Goal: Task Accomplishment & Management: Use online tool/utility

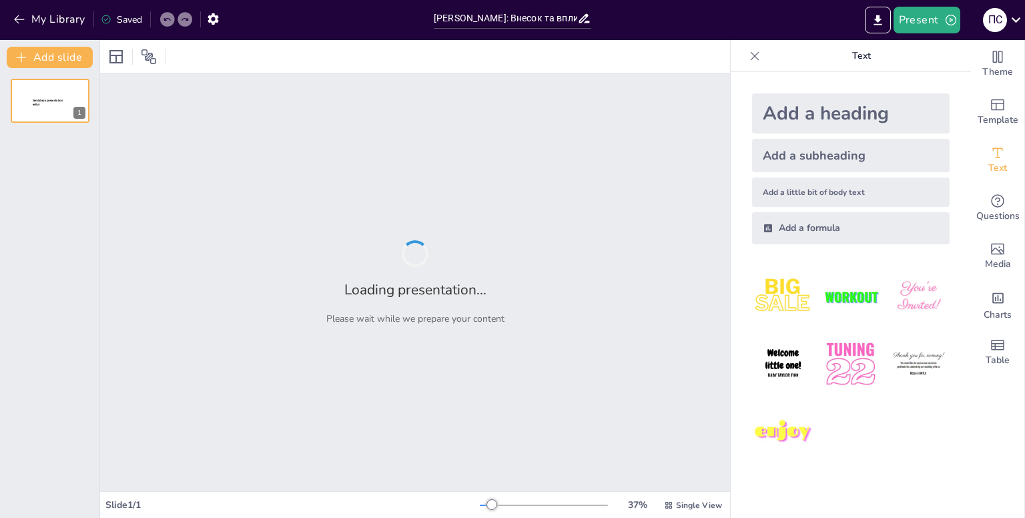
type input "[PERSON_NAME]: Внесок та вплив на українську історію"
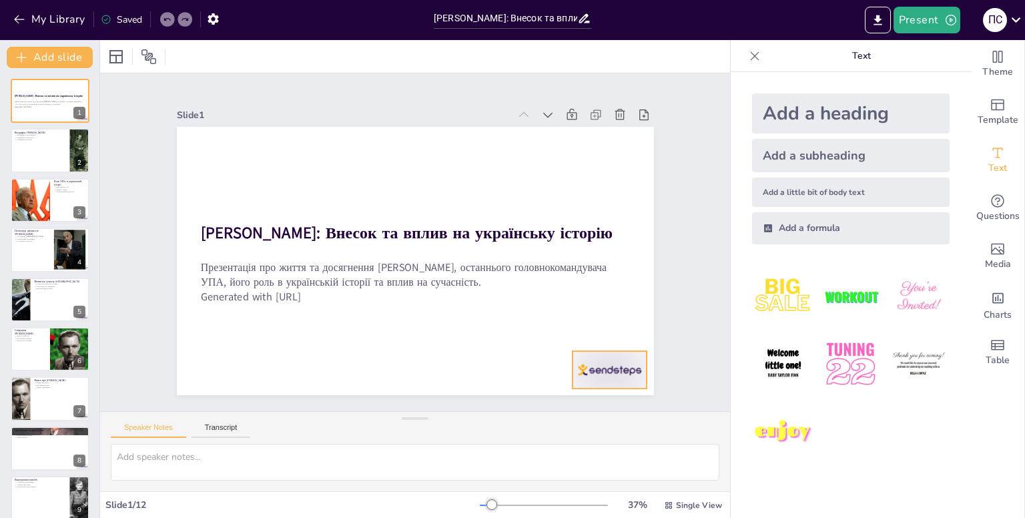
click at [592, 372] on div at bounding box center [609, 369] width 75 height 37
click at [612, 318] on icon at bounding box center [620, 324] width 16 height 16
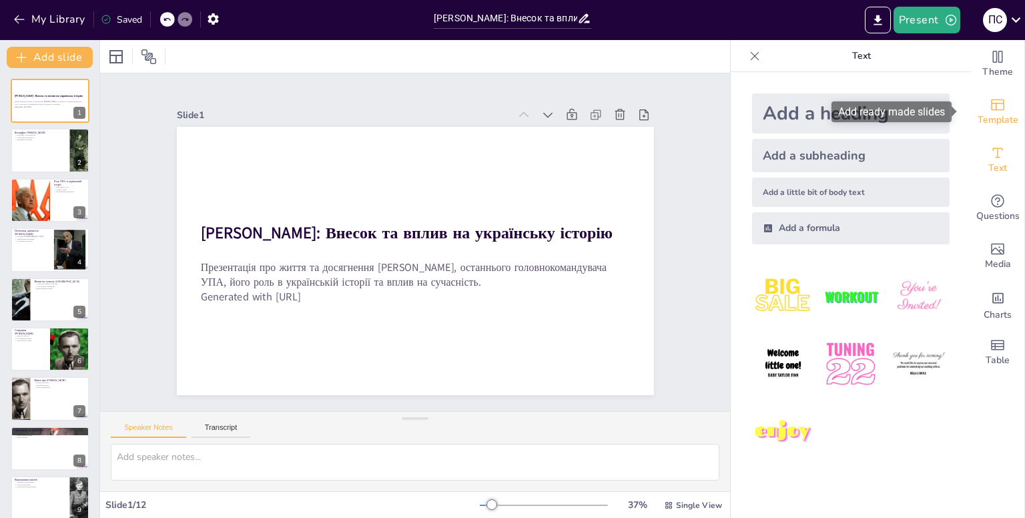
click at [997, 105] on div "Template" at bounding box center [997, 112] width 53 height 48
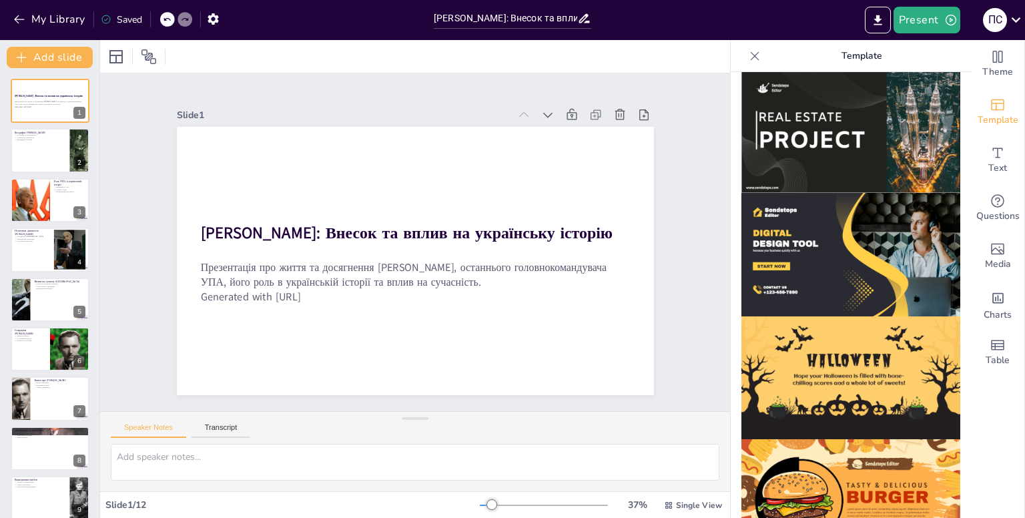
scroll to position [1246, 0]
click at [982, 69] on span "Theme" at bounding box center [997, 72] width 31 height 15
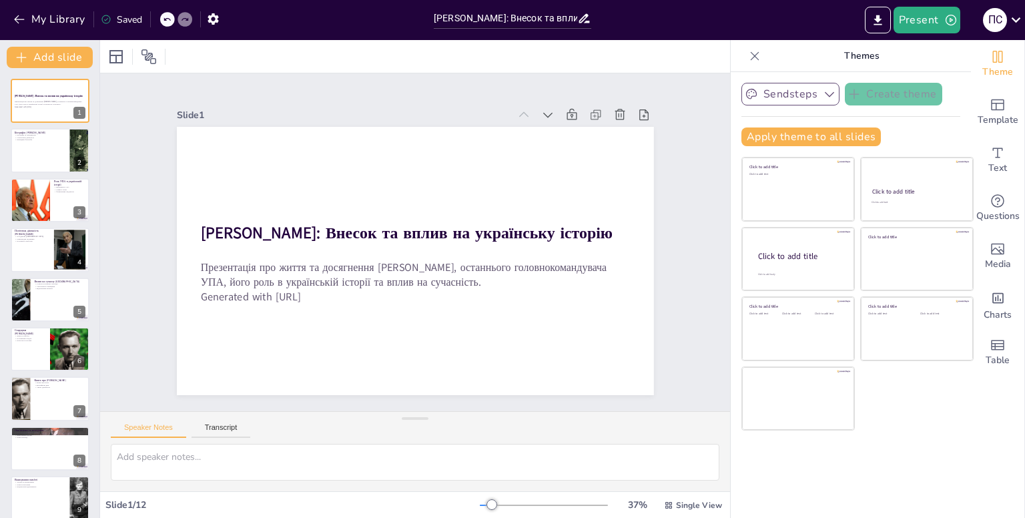
click at [809, 93] on button "Sendsteps" at bounding box center [790, 94] width 98 height 23
click at [851, 59] on p "Themes" at bounding box center [861, 56] width 192 height 32
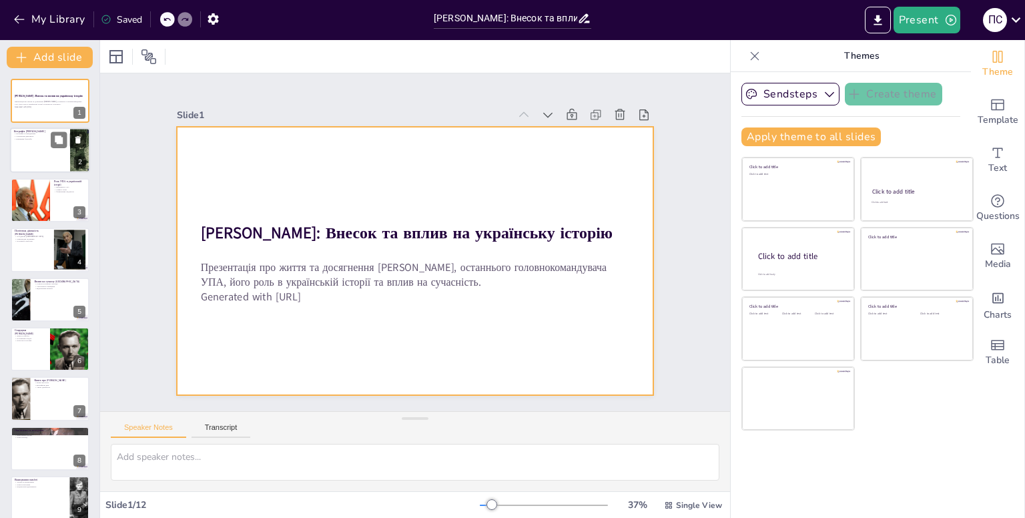
click at [37, 143] on div at bounding box center [50, 150] width 80 height 45
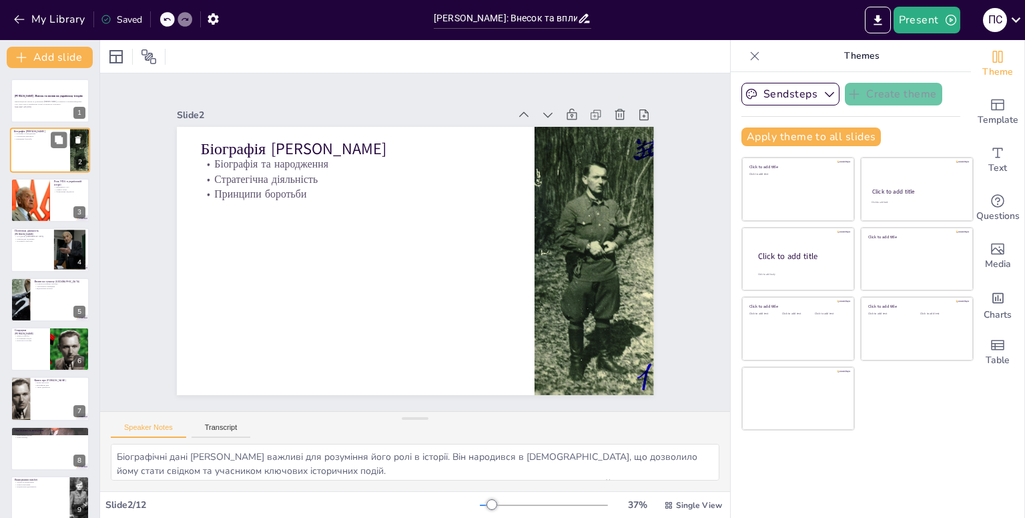
type textarea "Біографічні дані [PERSON_NAME] важливі для розуміння його ролі в історії. Він н…"
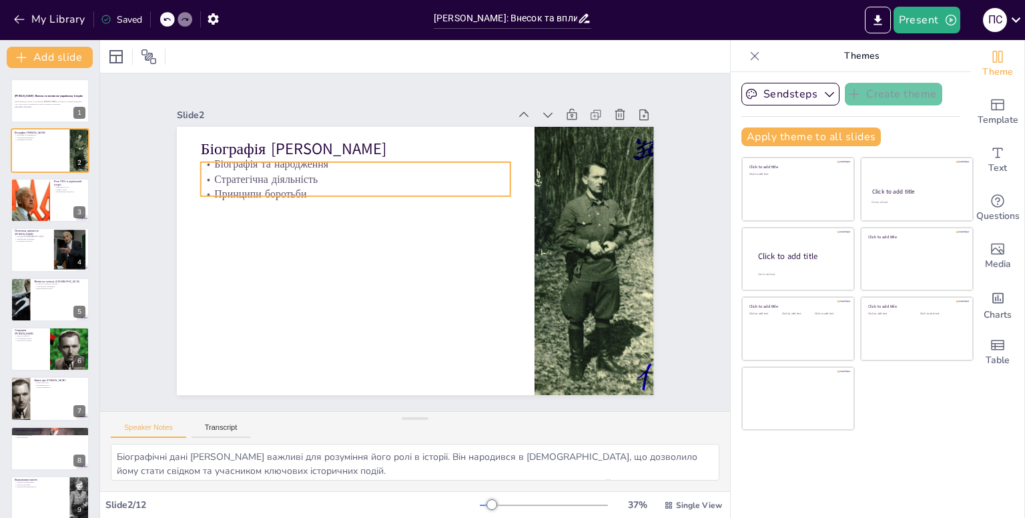
click at [215, 172] on p "Стратегічна діяльність" at bounding box center [362, 172] width 310 height 47
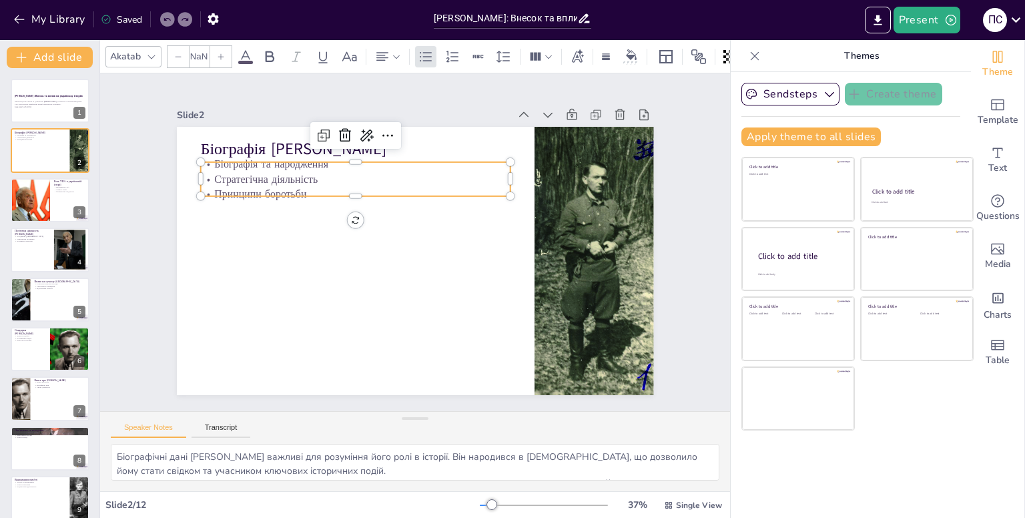
type input "32"
click at [25, 202] on div at bounding box center [30, 199] width 40 height 57
type textarea "Роль УПА в історії України є незаперечною. Вона стала символом боротьби за неза…"
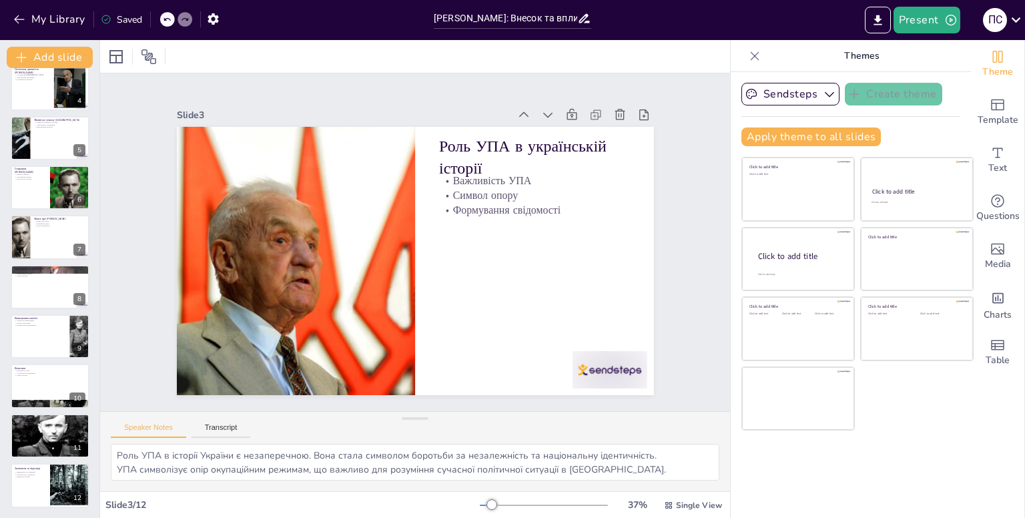
scroll to position [0, 0]
click at [223, 433] on button "Transcript" at bounding box center [220, 430] width 59 height 15
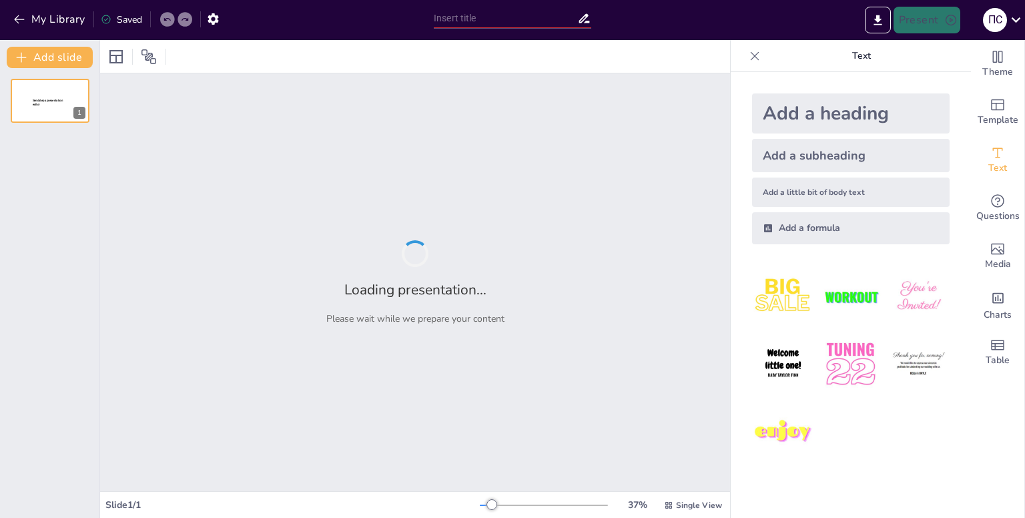
type input "[PERSON_NAME]: Внесок та вплив на українську історію"
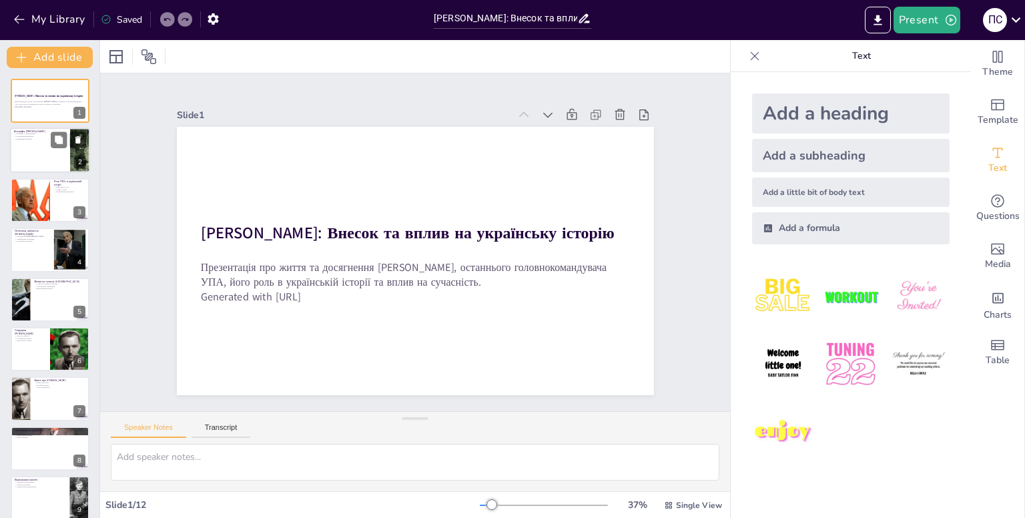
click at [29, 145] on div at bounding box center [50, 150] width 80 height 45
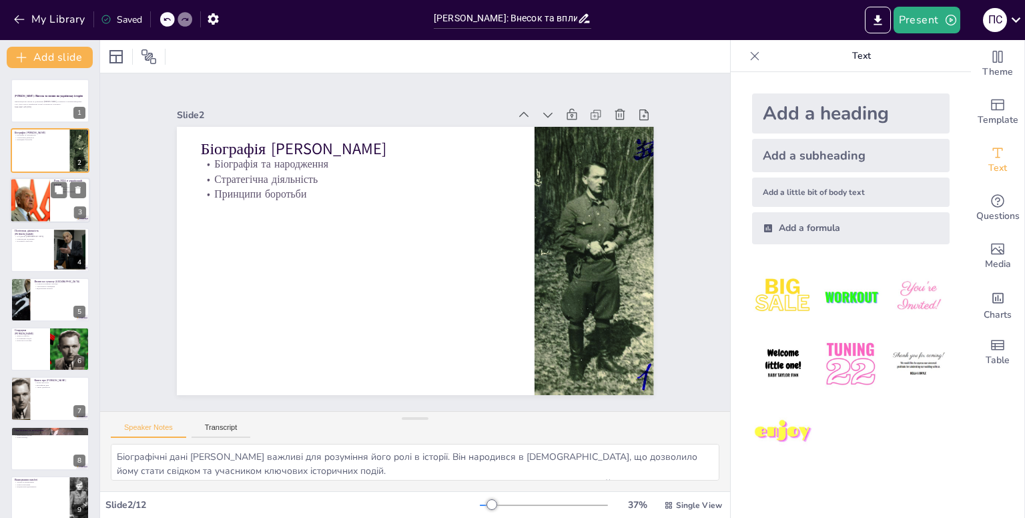
click at [26, 198] on div at bounding box center [30, 199] width 40 height 57
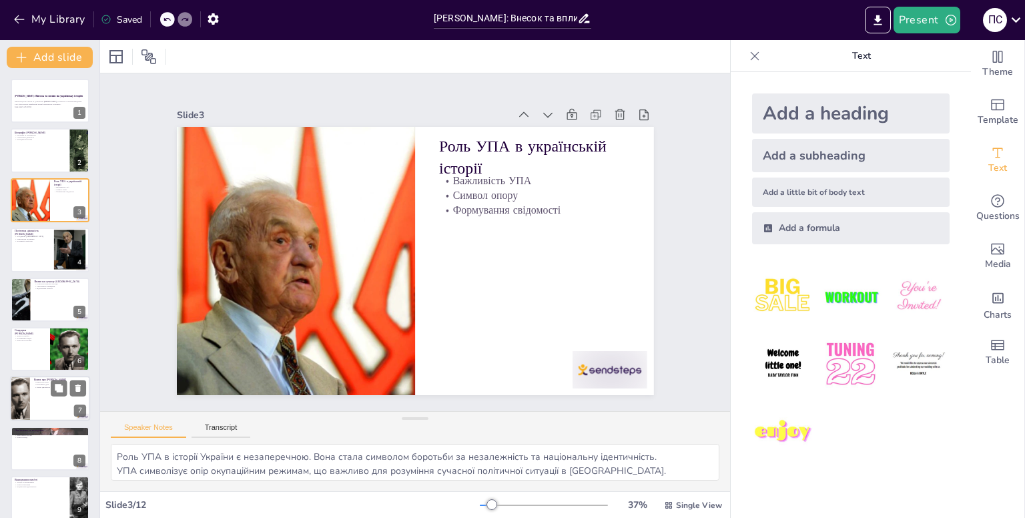
click at [35, 390] on div at bounding box center [50, 398] width 80 height 45
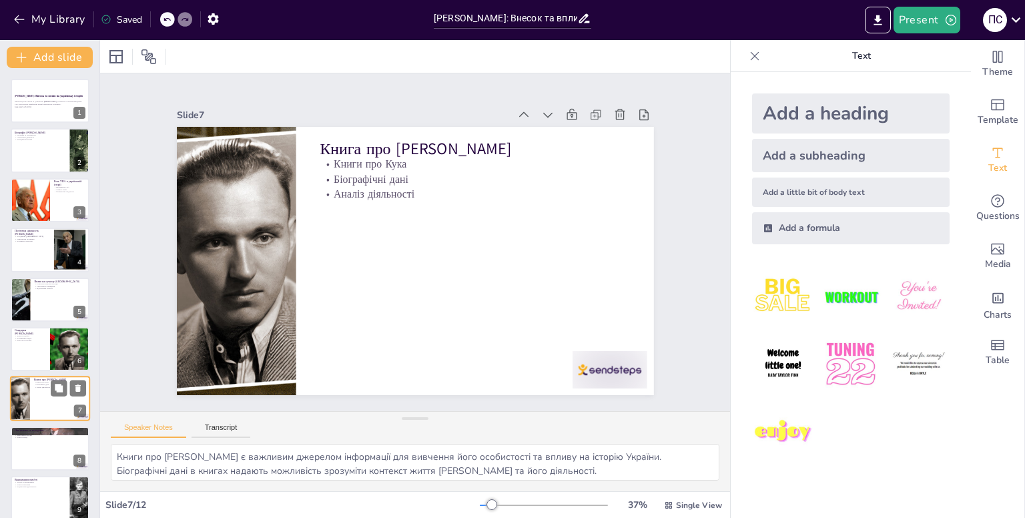
scroll to position [105, 0]
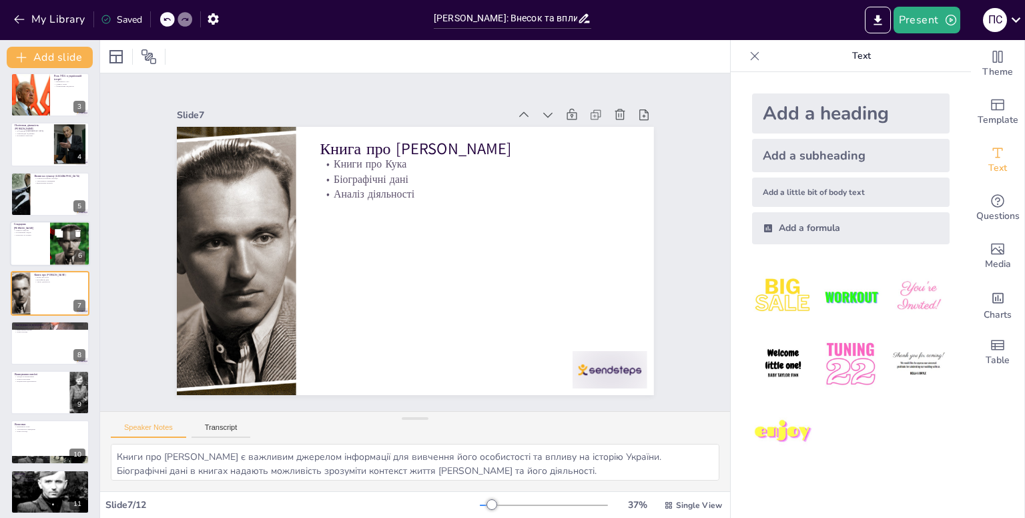
click at [41, 247] on div at bounding box center [50, 243] width 80 height 45
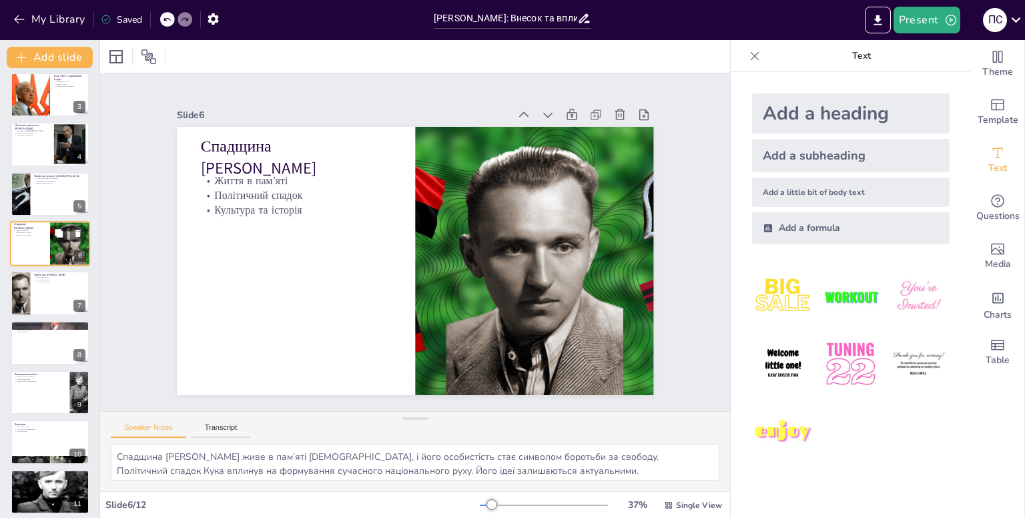
scroll to position [56, 0]
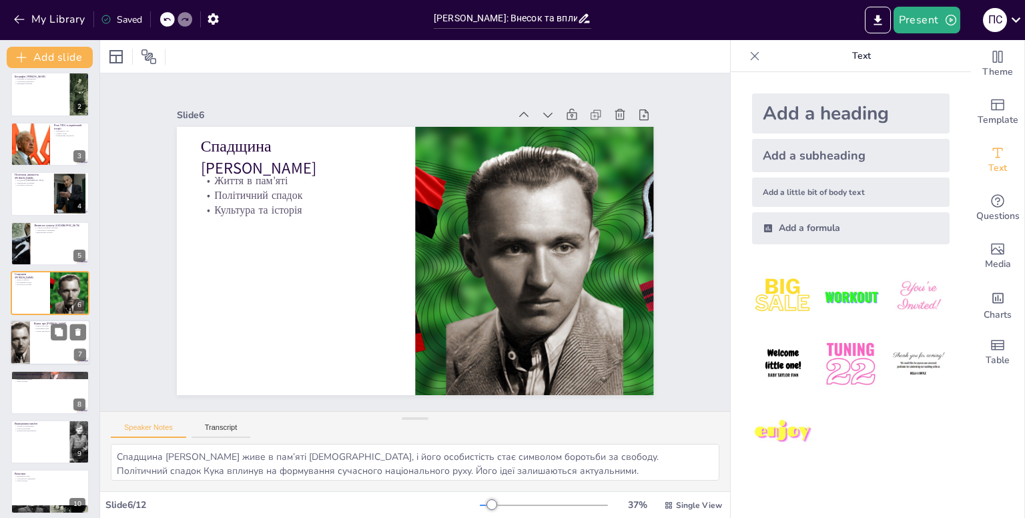
click at [36, 340] on div at bounding box center [50, 342] width 80 height 45
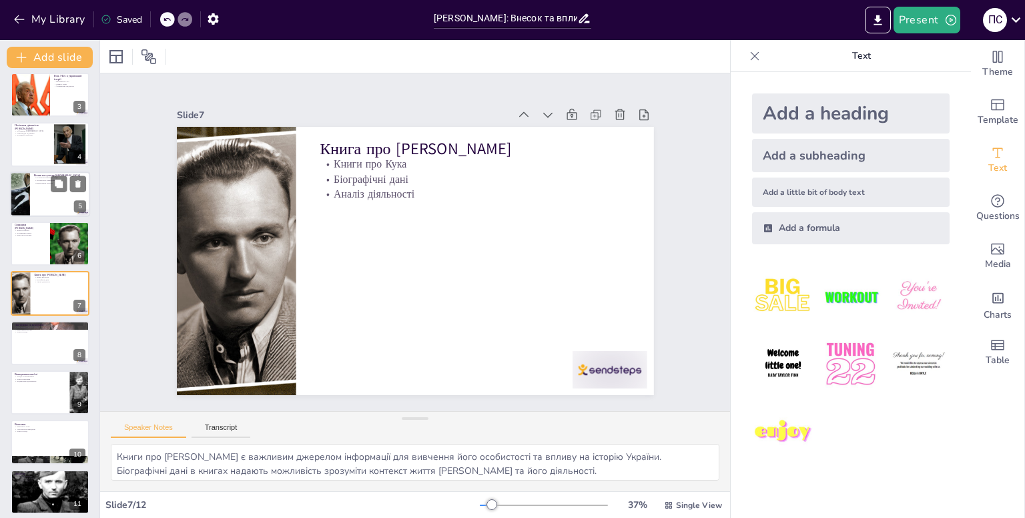
click at [36, 185] on div at bounding box center [50, 193] width 80 height 45
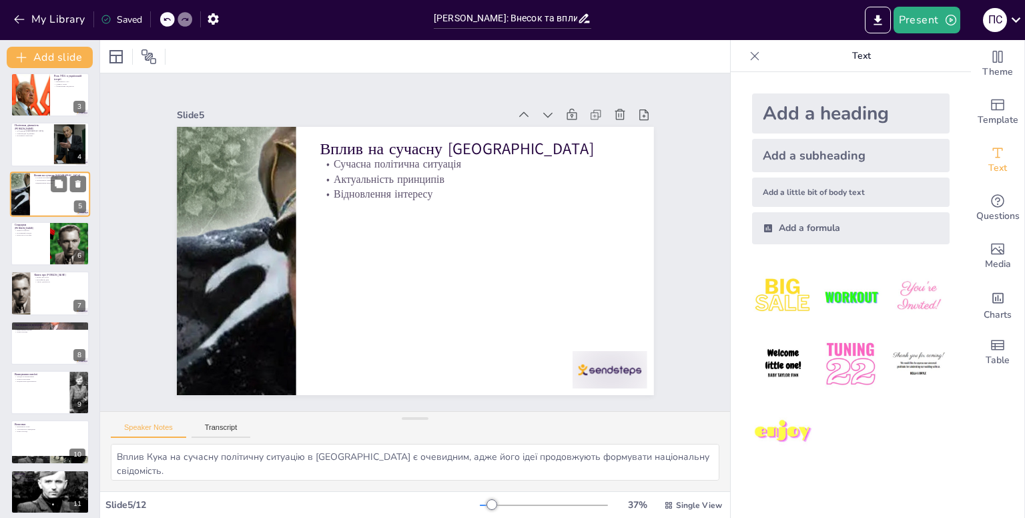
scroll to position [6, 0]
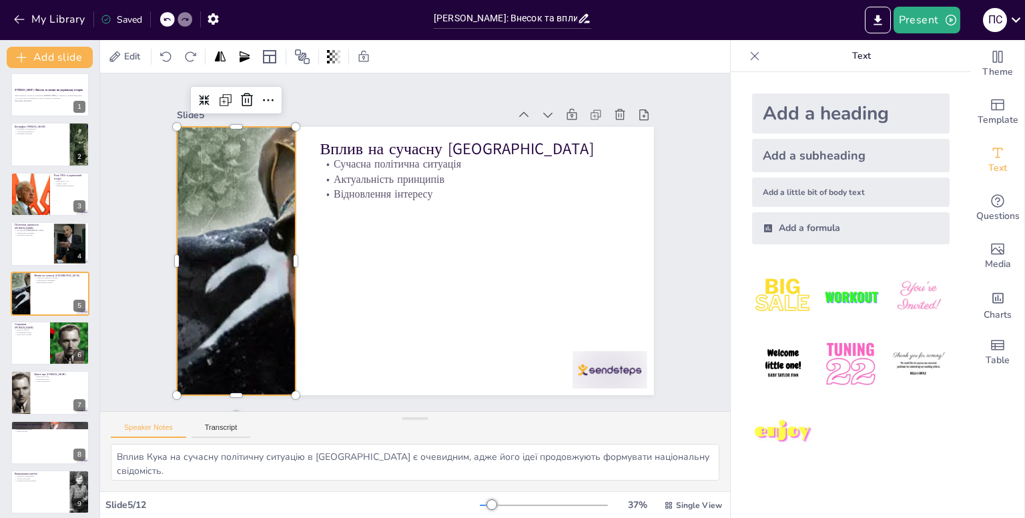
click at [215, 244] on div at bounding box center [236, 261] width 515 height 268
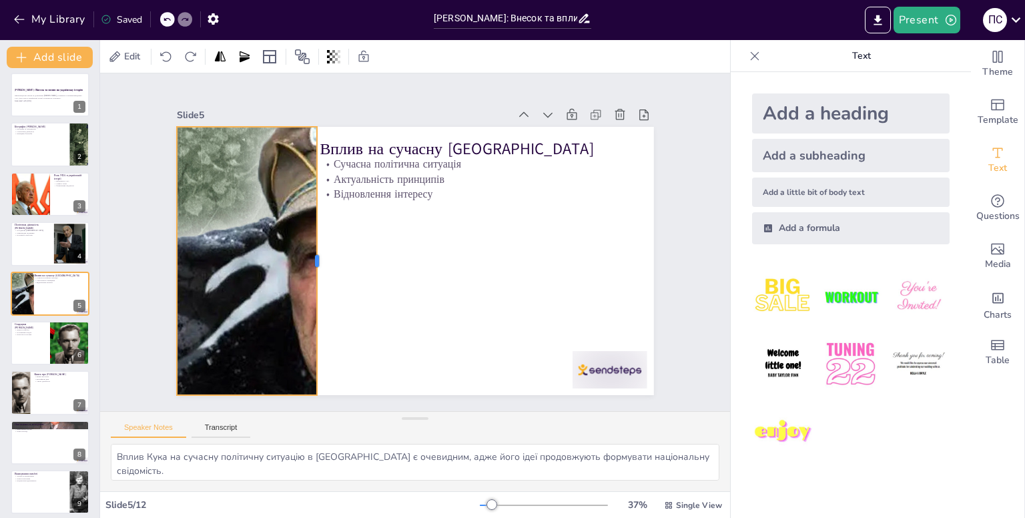
drag, startPoint x: 288, startPoint y: 250, endPoint x: 330, endPoint y: 249, distance: 42.1
click at [328, 249] on div at bounding box center [322, 261] width 11 height 268
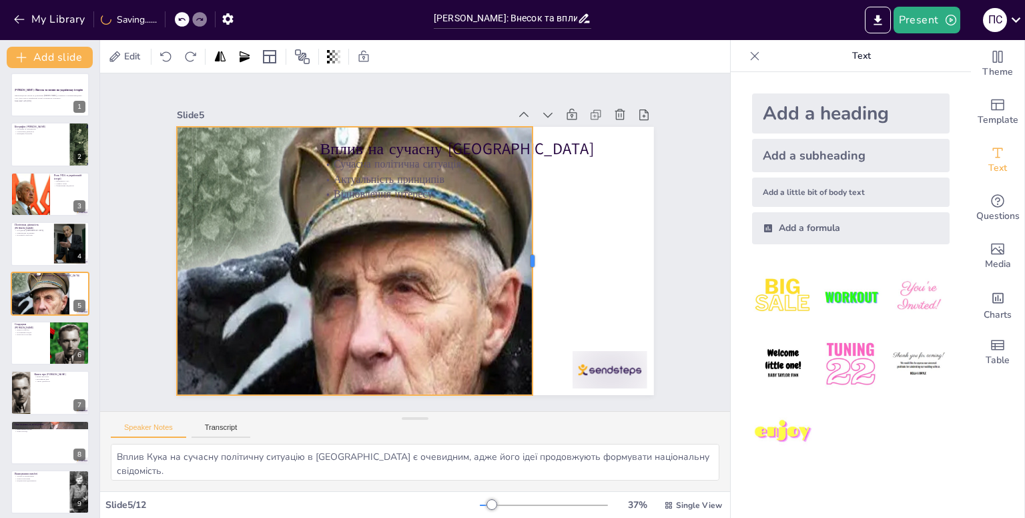
drag, startPoint x: 414, startPoint y: 247, endPoint x: 526, endPoint y: 244, distance: 111.5
click at [526, 244] on div at bounding box center [526, 298] width 93 height 258
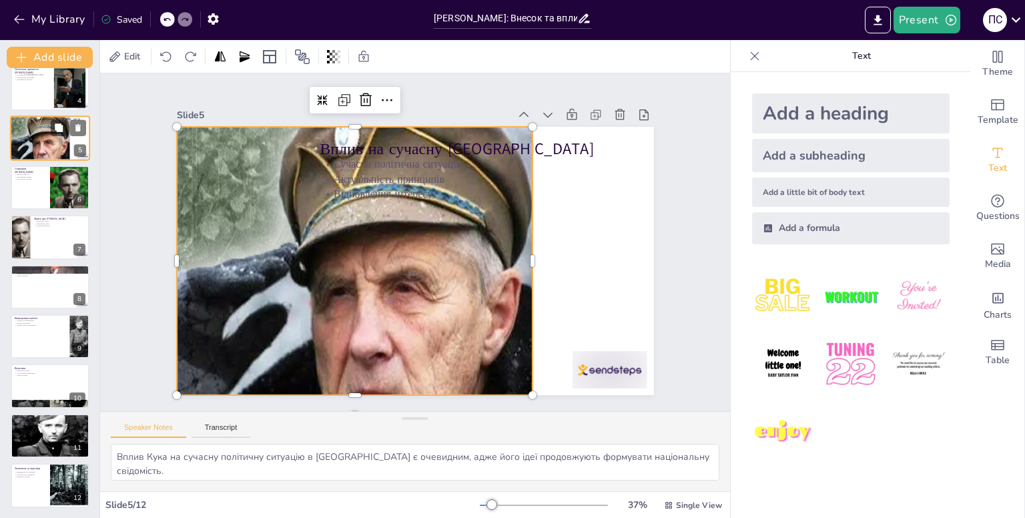
scroll to position [0, 0]
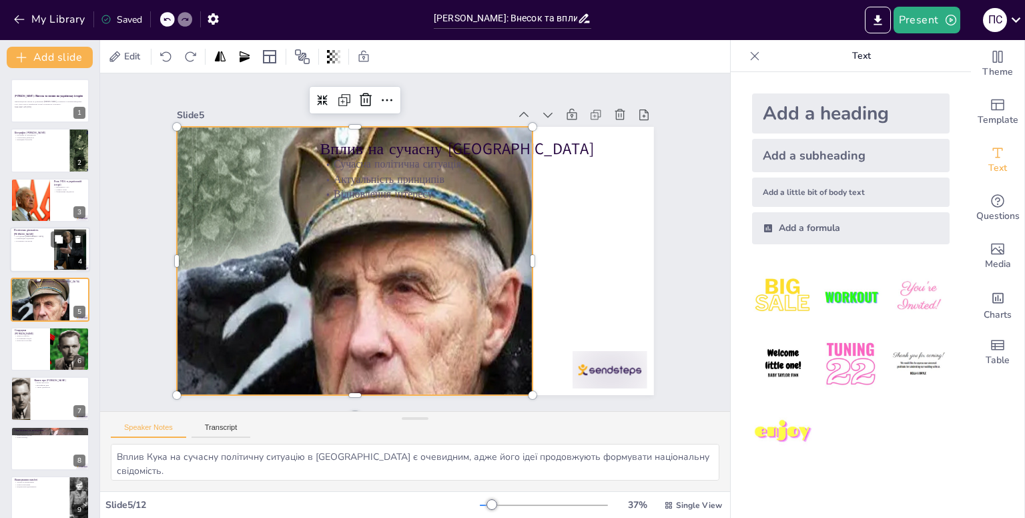
click at [49, 250] on div at bounding box center [50, 249] width 80 height 45
type textarea "[PERSON_NAME] вважав об’єднання [DEMOGRAPHIC_DATA] ключовим для успіху боротьби…"
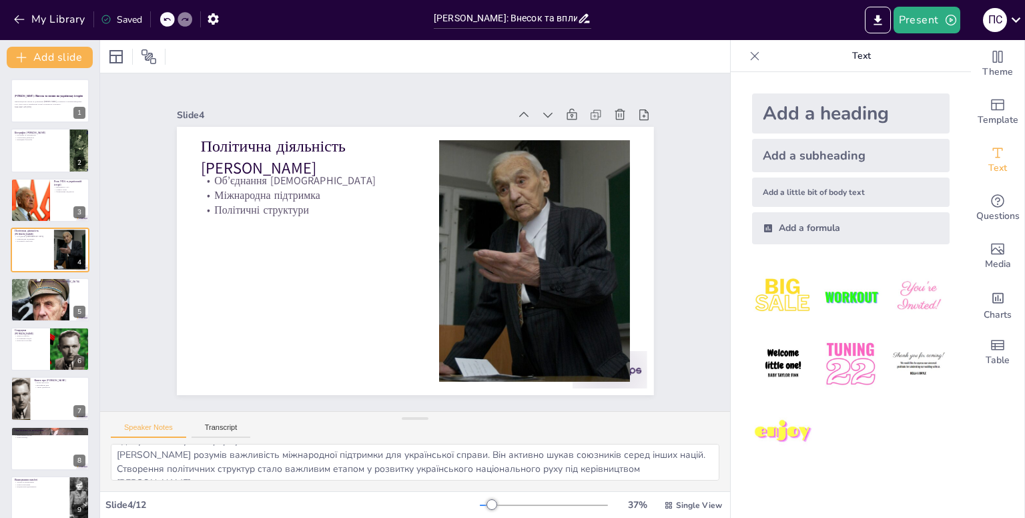
scroll to position [31, 0]
